Goal: Communication & Community: Connect with others

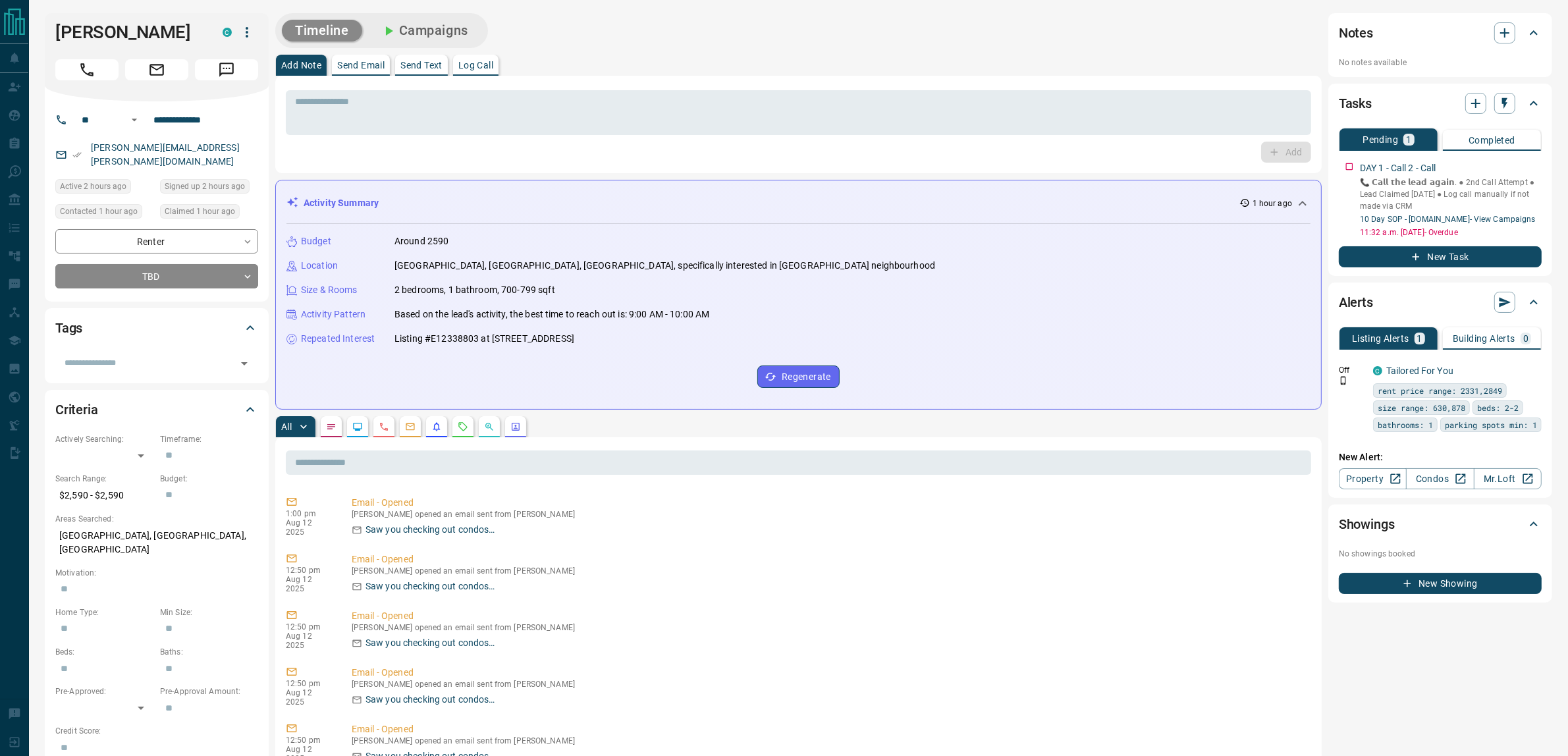
click at [445, 331] on div "Budget Around 2590 Location [GEOGRAPHIC_DATA], [GEOGRAPHIC_DATA], [GEOGRAPHIC_D…" at bounding box center [798, 311] width 1024 height 175
click at [451, 340] on p "Listing #E12338803 at [STREET_ADDRESS]" at bounding box center [485, 338] width 180 height 14
click at [452, 339] on p "Listing #E12338803 at [STREET_ADDRESS]" at bounding box center [485, 338] width 180 height 14
copy p "E12338803"
click at [610, 301] on div "Budget Around 2590 Location [GEOGRAPHIC_DATA], [GEOGRAPHIC_DATA], [GEOGRAPHIC_D…" at bounding box center [798, 311] width 1024 height 175
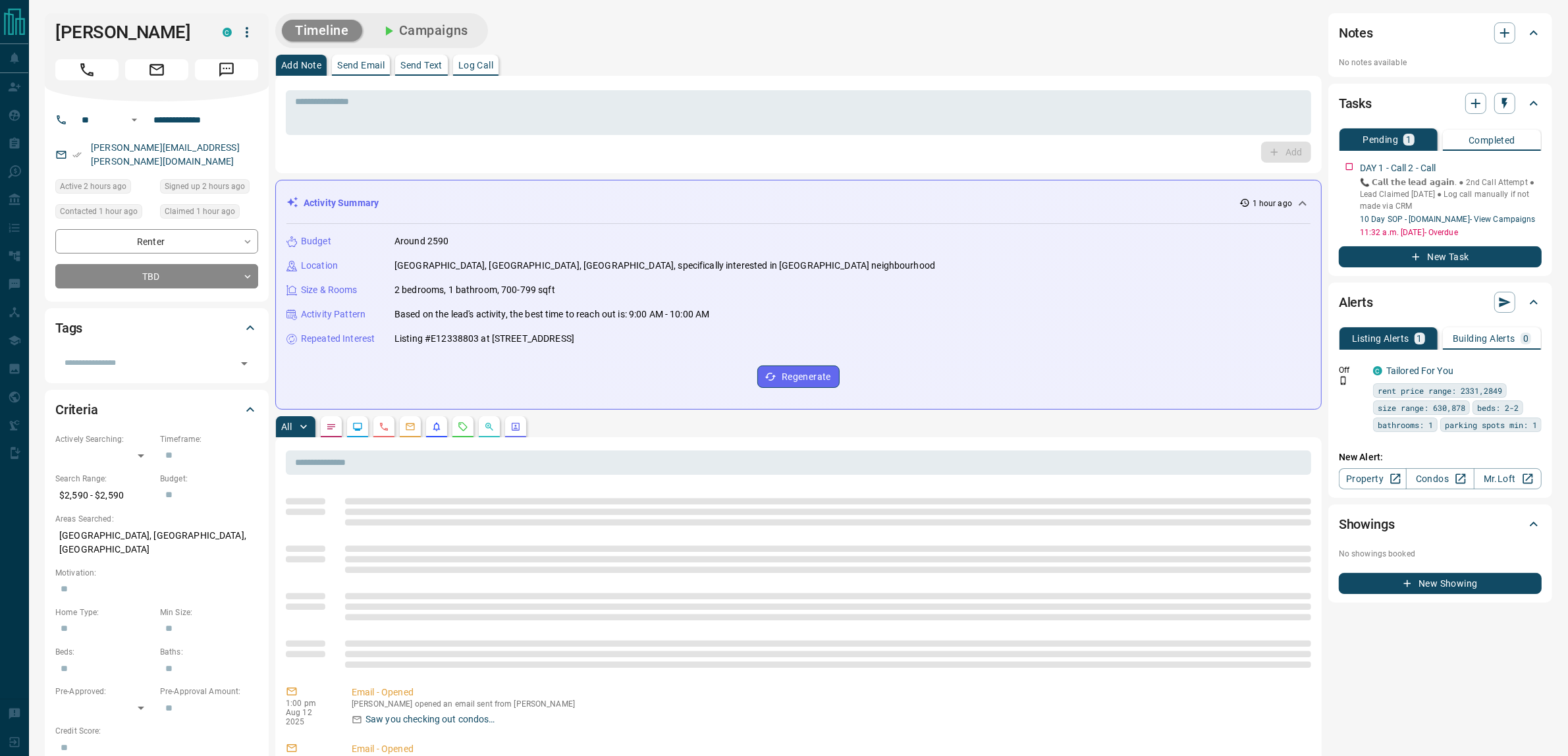
click at [465, 340] on p "Listing #E12338803 at [STREET_ADDRESS]" at bounding box center [485, 338] width 180 height 14
click at [465, 339] on p "Listing #E12338803 at [STREET_ADDRESS]" at bounding box center [485, 338] width 180 height 14
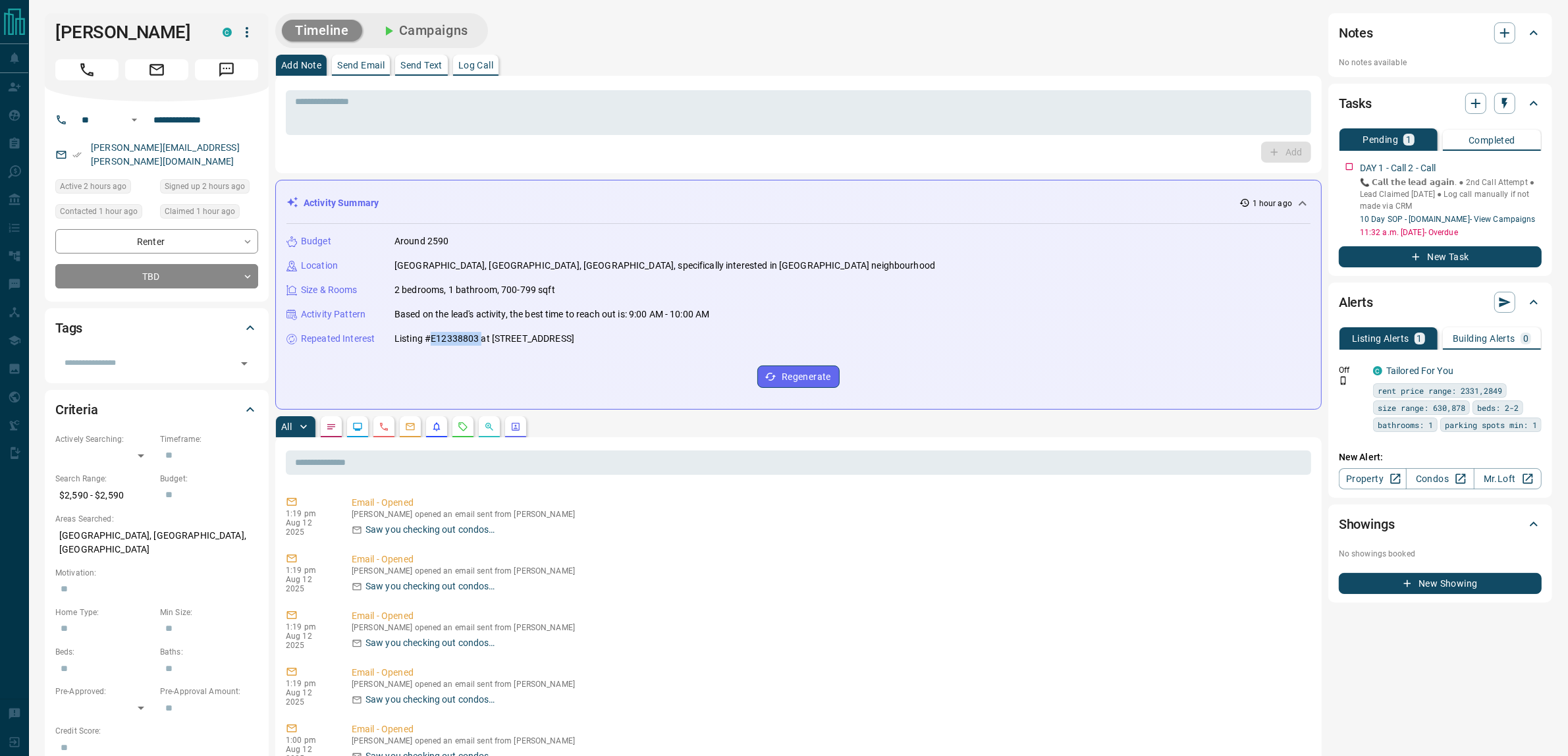
copy p "E12338803"
click at [158, 24] on h1 "[PERSON_NAME]" at bounding box center [129, 32] width 148 height 21
click at [158, 24] on h1 "[PERSON_NAME]" at bounding box center [129, 32] width 148 height 21
copy div "[PERSON_NAME]"
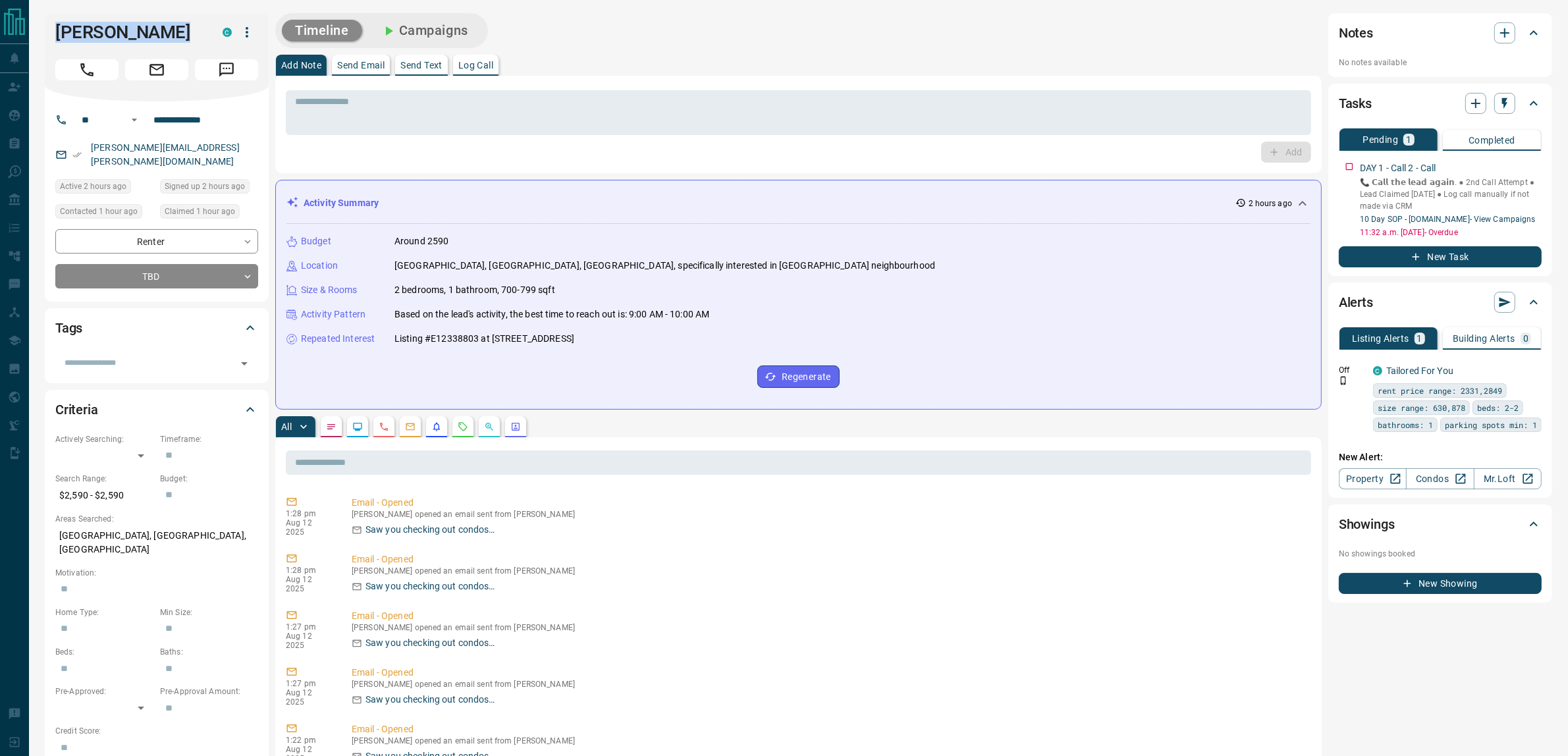
click at [353, 57] on button "Send Email" at bounding box center [361, 65] width 58 height 21
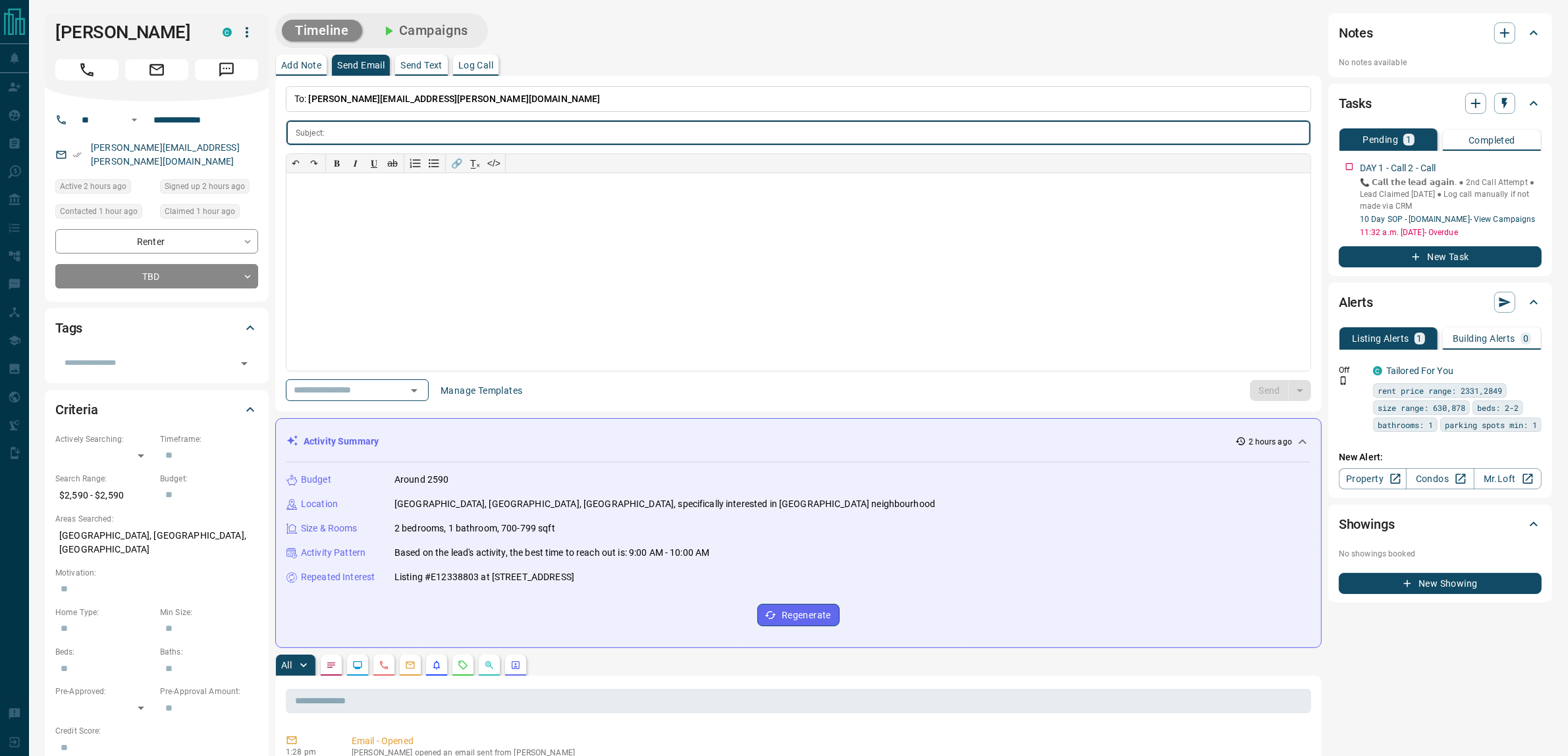
click at [422, 397] on icon "Open" at bounding box center [414, 390] width 16 height 16
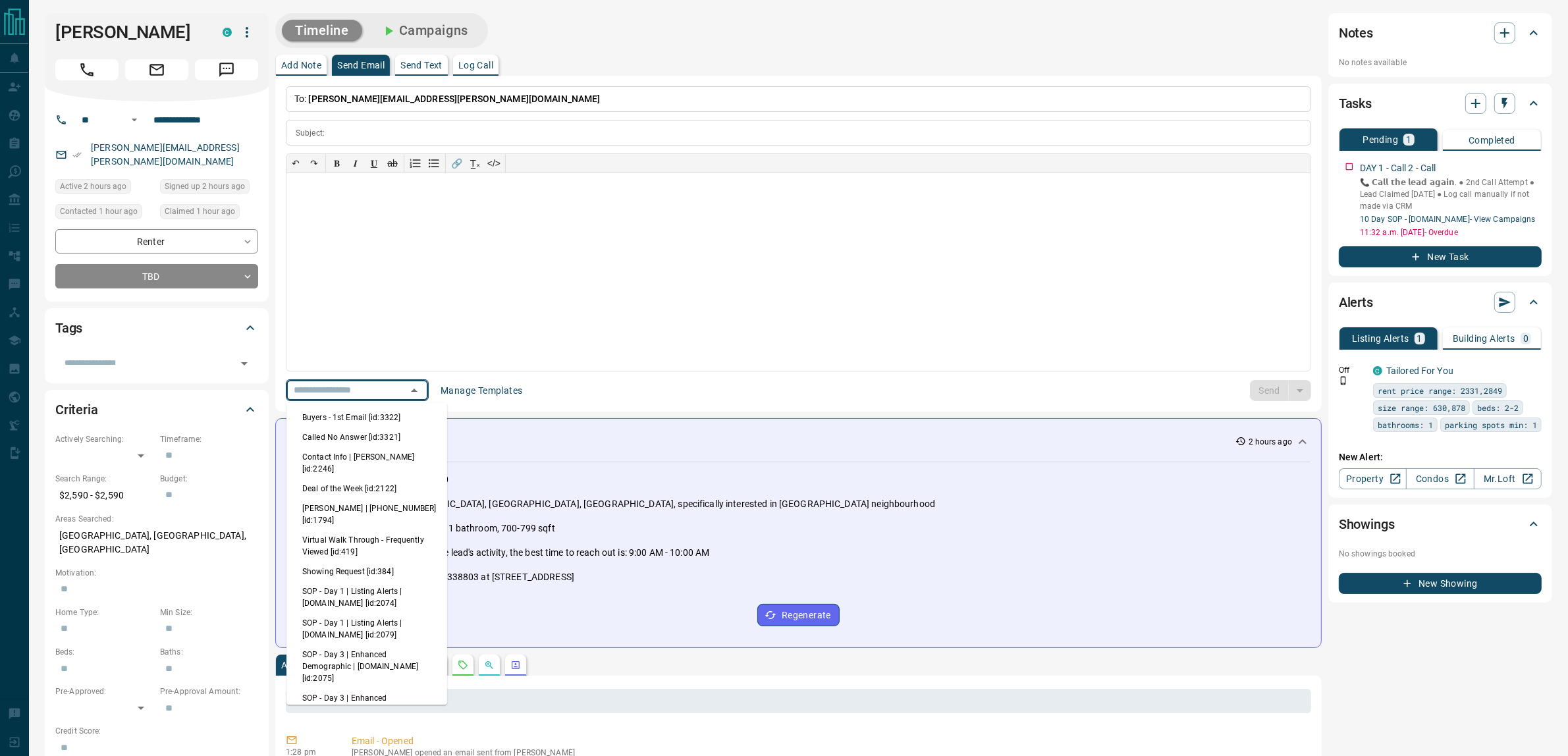
click at [397, 413] on li "Buyers - 1st Email [id:3322]" at bounding box center [366, 417] width 160 height 20
type input "**********"
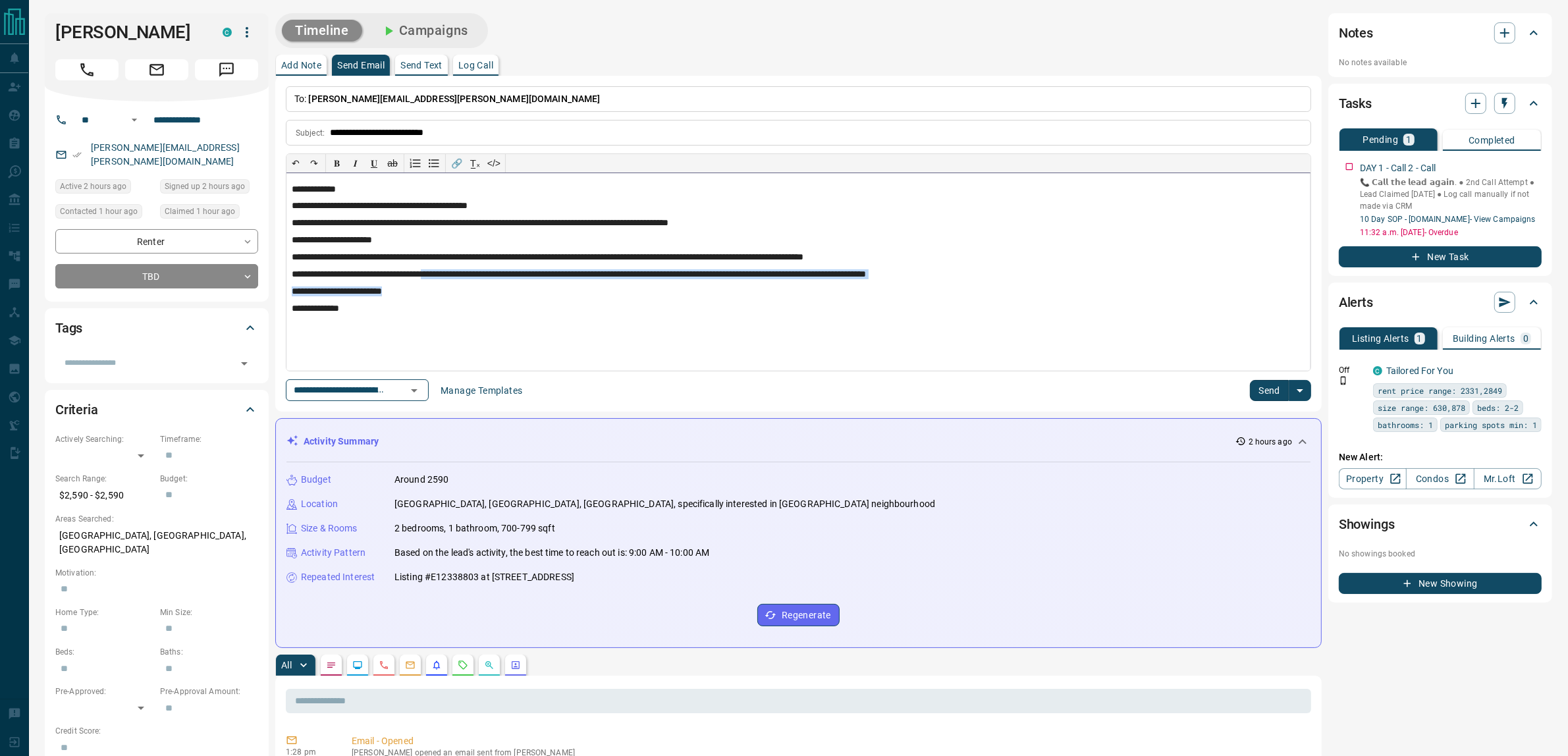
drag, startPoint x: 458, startPoint y: 277, endPoint x: 433, endPoint y: 284, distance: 26.0
click at [433, 284] on div "**********" at bounding box center [798, 272] width 1024 height 198
click at [433, 28] on button "Campaigns" at bounding box center [424, 30] width 114 height 22
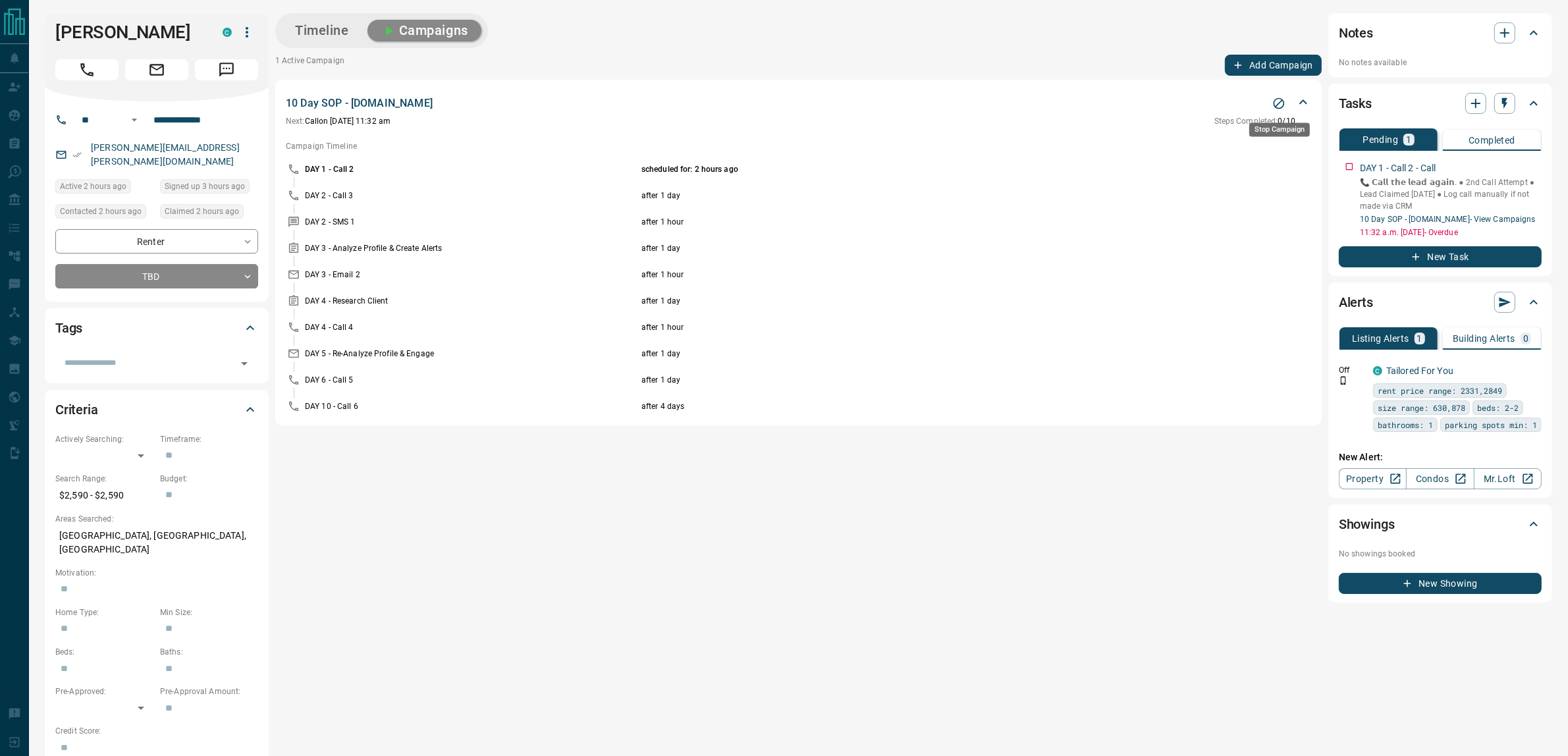
click at [1276, 99] on icon "Stop Campaign" at bounding box center [1279, 104] width 12 height 12
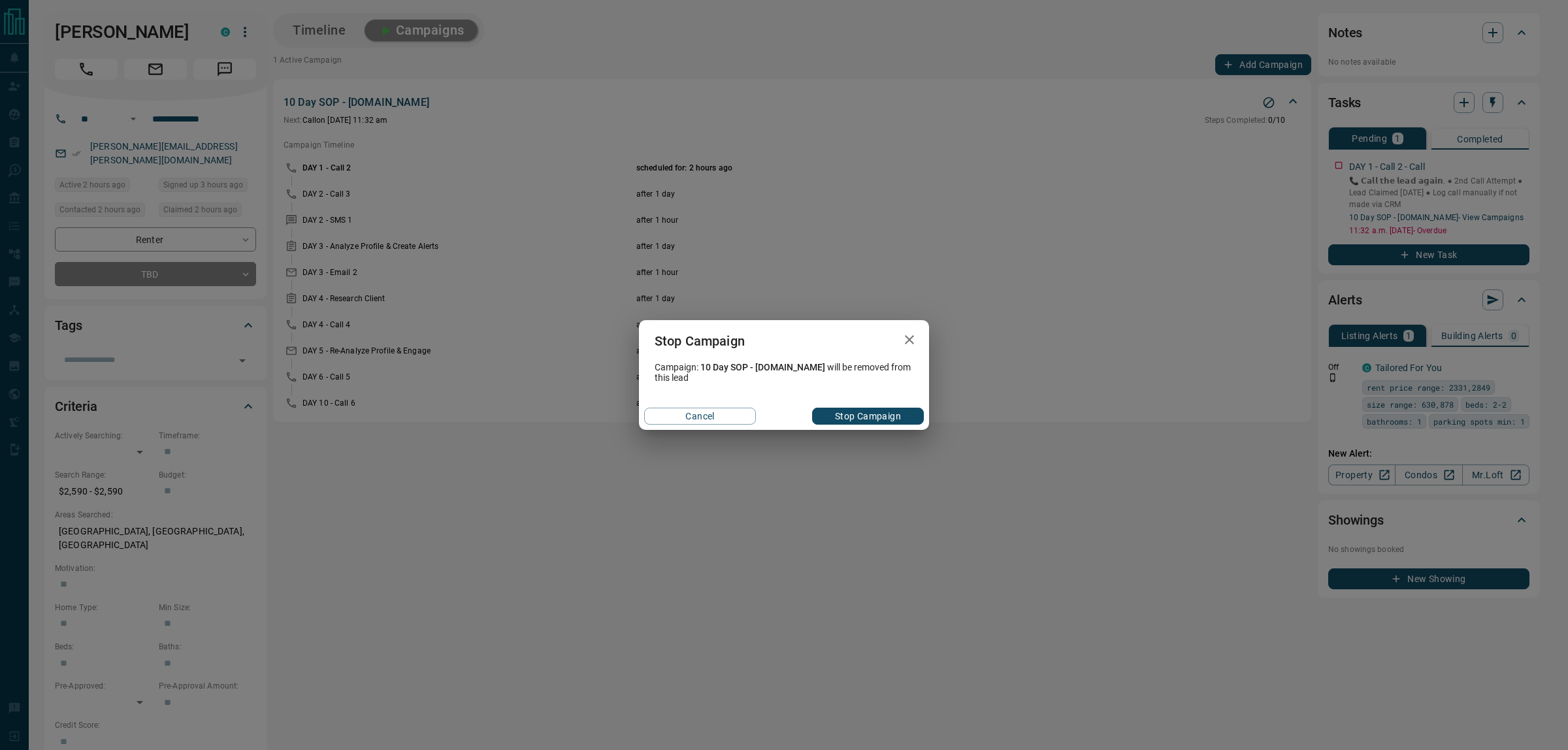
click at [837, 418] on button "Stop Campaign" at bounding box center [868, 416] width 112 height 17
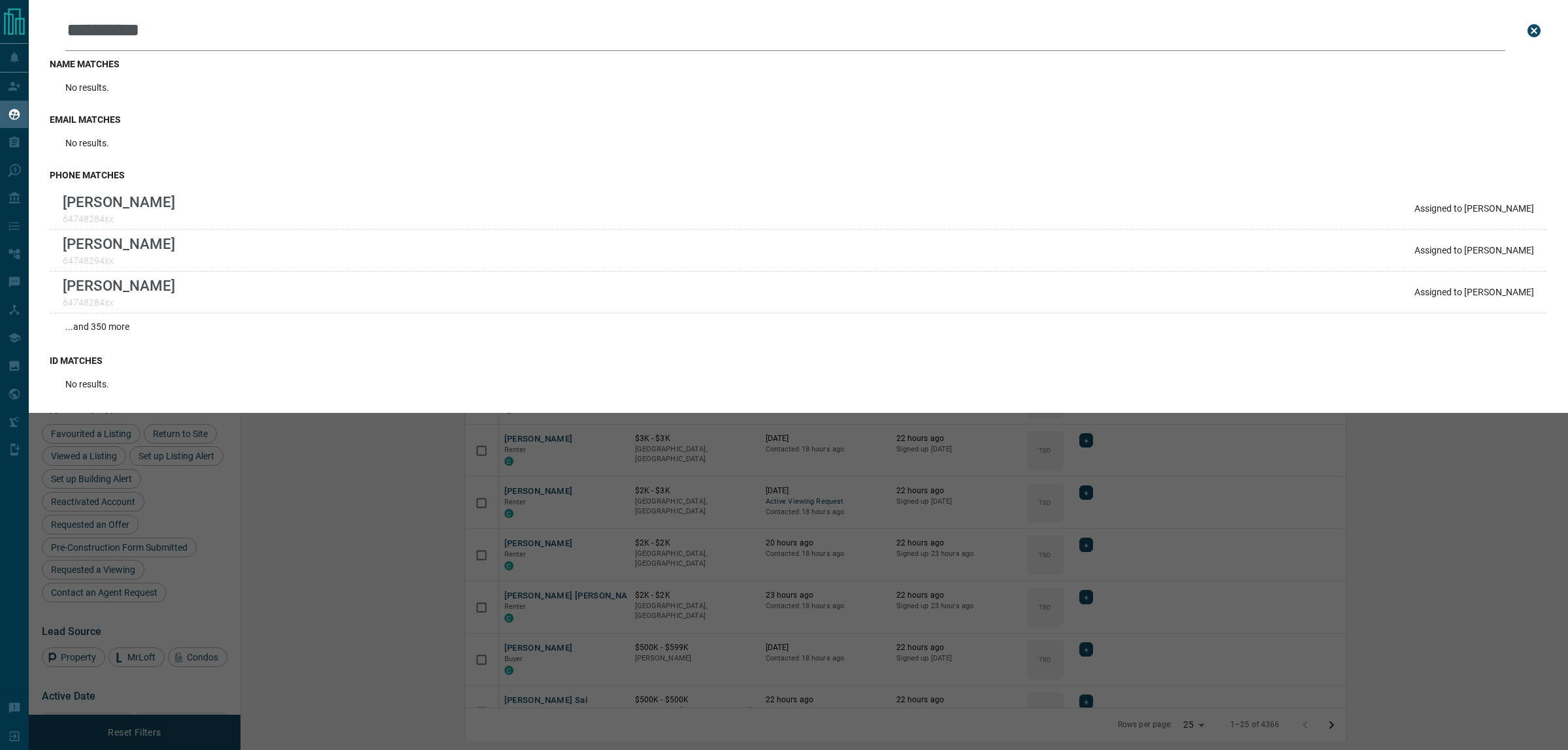
scroll to position [620, 1308]
click at [1532, 30] on icon "close search bar" at bounding box center [1534, 30] width 15 height 15
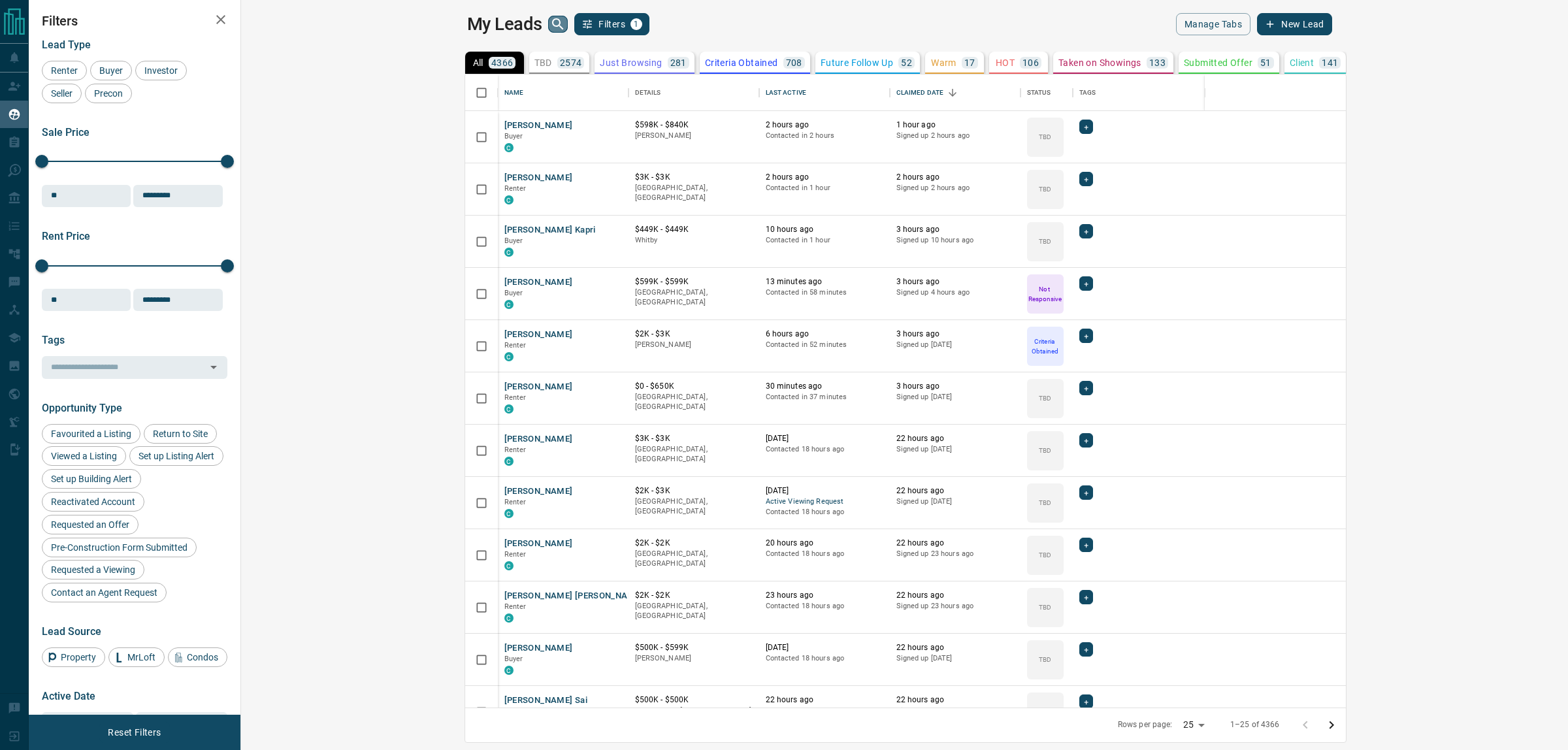
click at [550, 23] on icon "search button" at bounding box center [558, 24] width 15 height 15
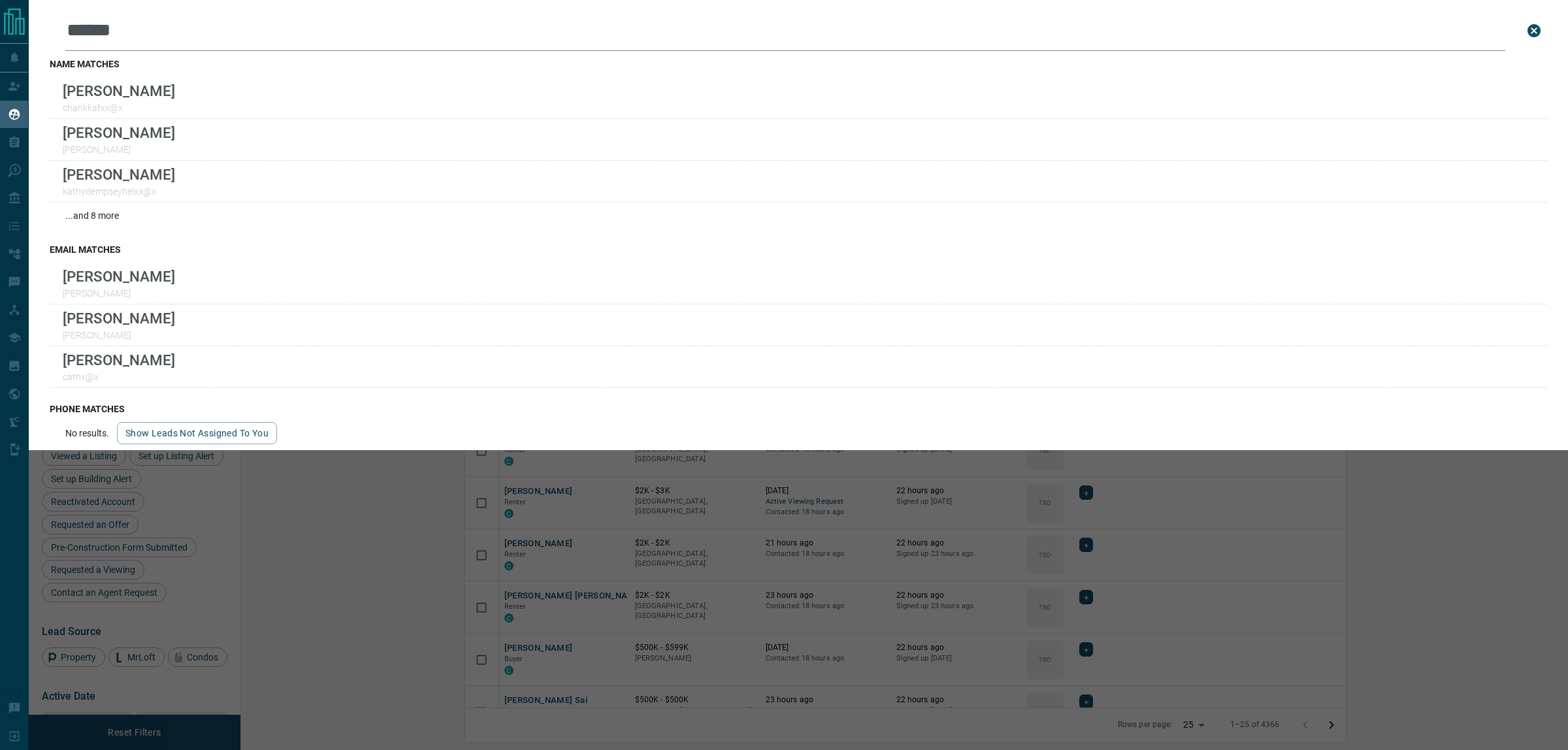
click at [0, 12] on html "Lead Transfers Claim Leads My Leads Tasks Opportunities Deals Campaigns Automat…" at bounding box center [784, 375] width 1568 height 750
type input "******"
